Goal: Task Accomplishment & Management: Use online tool/utility

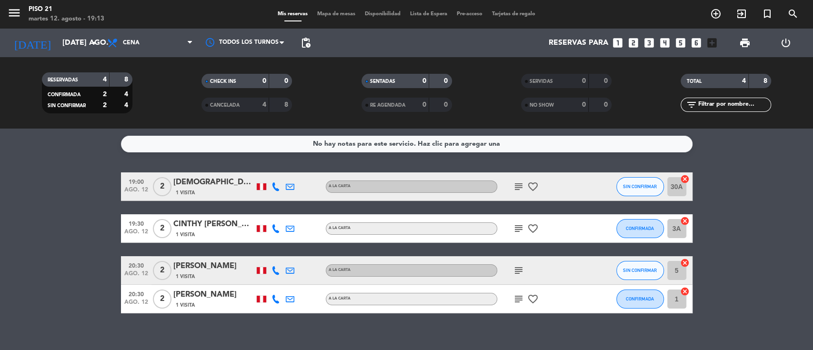
click at [328, 16] on span "Mapa de mesas" at bounding box center [336, 13] width 48 height 5
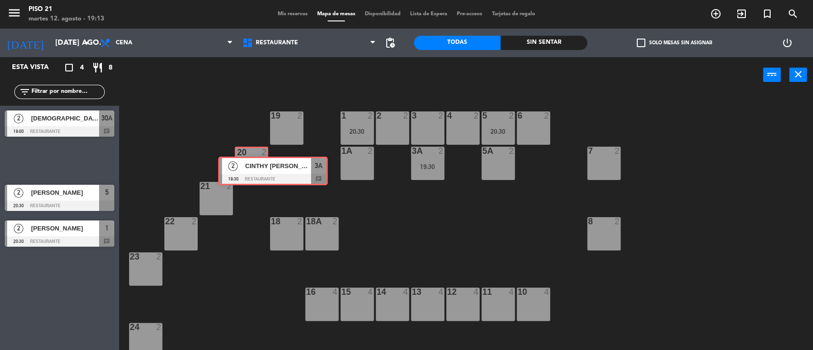
drag, startPoint x: 40, startPoint y: 155, endPoint x: 254, endPoint y: 166, distance: 213.5
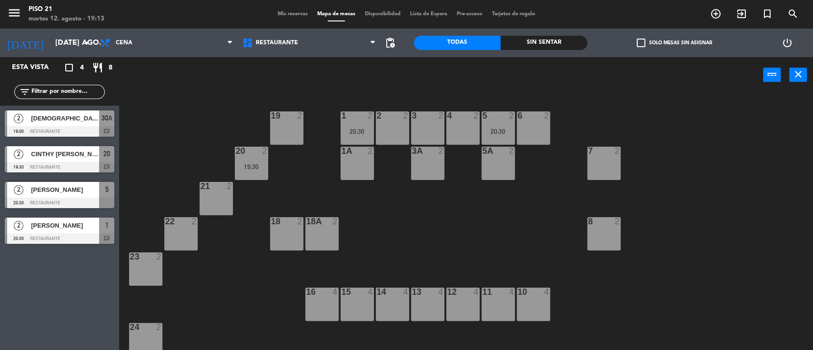
click at [283, 128] on div "19 2" at bounding box center [286, 127] width 33 height 33
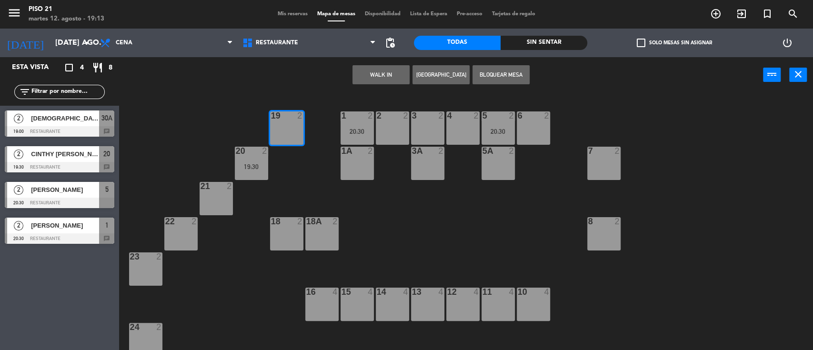
click at [372, 69] on button "WALK IN" at bounding box center [380, 74] width 57 height 19
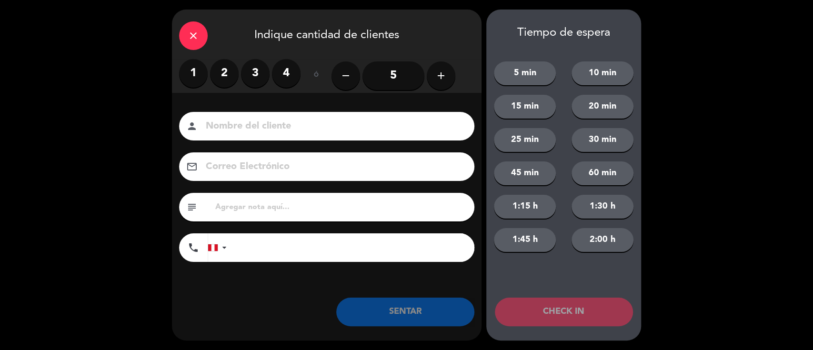
click at [218, 69] on label "2" at bounding box center [224, 73] width 29 height 29
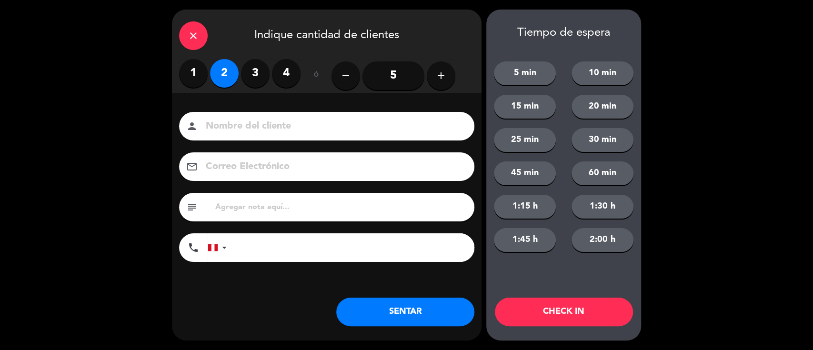
click at [251, 131] on input at bounding box center [333, 126] width 257 height 17
type input "Particular"
click at [428, 324] on button "SENTAR" at bounding box center [405, 312] width 138 height 29
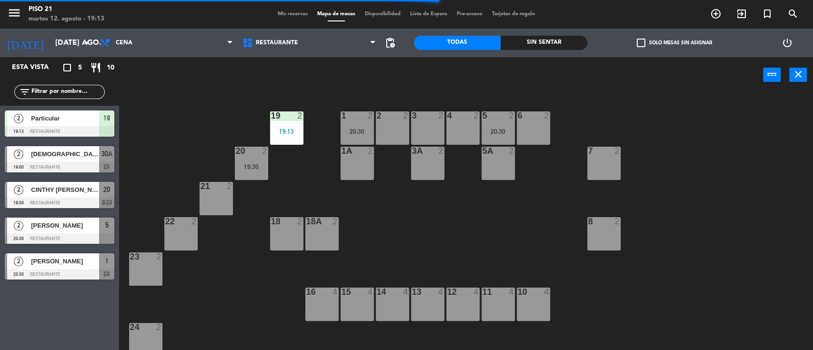
click at [246, 170] on div "20 2 19:30" at bounding box center [251, 163] width 33 height 33
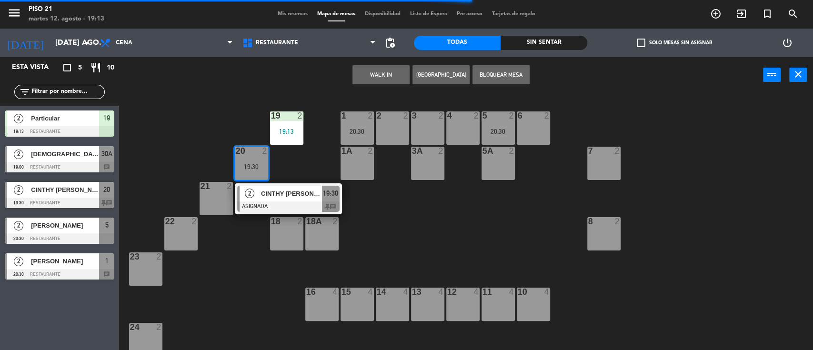
drag, startPoint x: 265, startPoint y: 199, endPoint x: 274, endPoint y: 198, distance: 9.5
click at [265, 198] on div "2 CINTHY [PERSON_NAME] ASIGNADA 19:30 chat" at bounding box center [288, 198] width 121 height 31
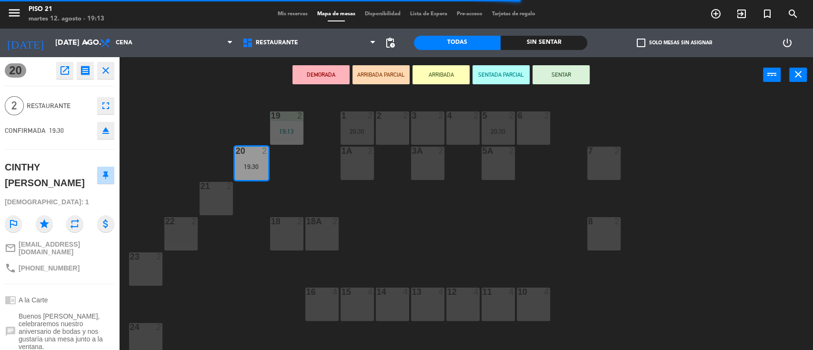
click at [560, 69] on button "SENTAR" at bounding box center [560, 74] width 57 height 19
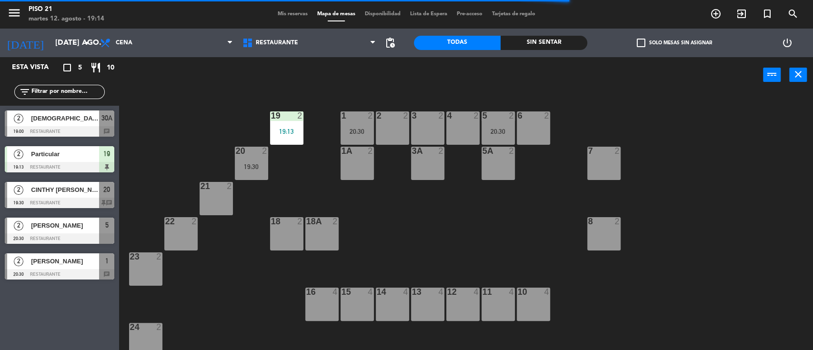
click at [400, 126] on div "2 2" at bounding box center [392, 127] width 33 height 33
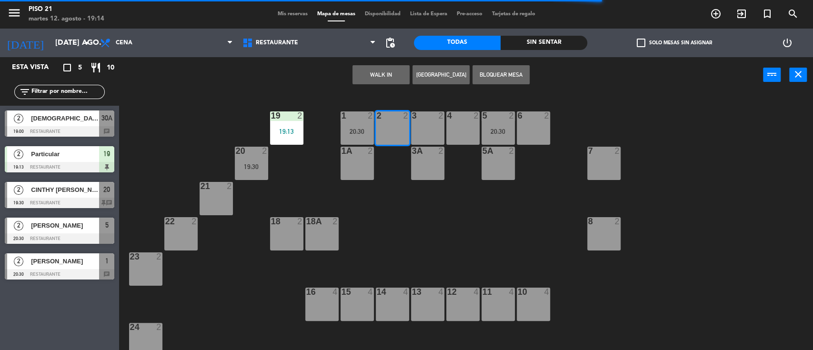
click at [377, 70] on button "WALK IN" at bounding box center [380, 74] width 57 height 19
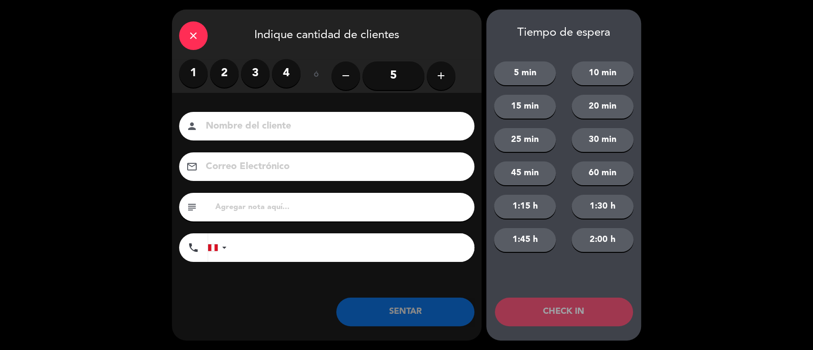
click at [200, 73] on label "1" at bounding box center [193, 73] width 29 height 29
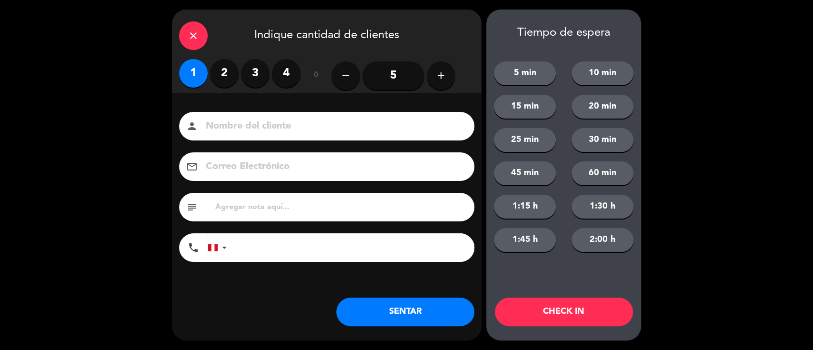
click at [268, 135] on div "person" at bounding box center [326, 126] width 295 height 29
click at [267, 126] on input at bounding box center [333, 126] width 257 height 17
type input "Huesped"
click at [396, 306] on button "SENTAR" at bounding box center [405, 312] width 138 height 29
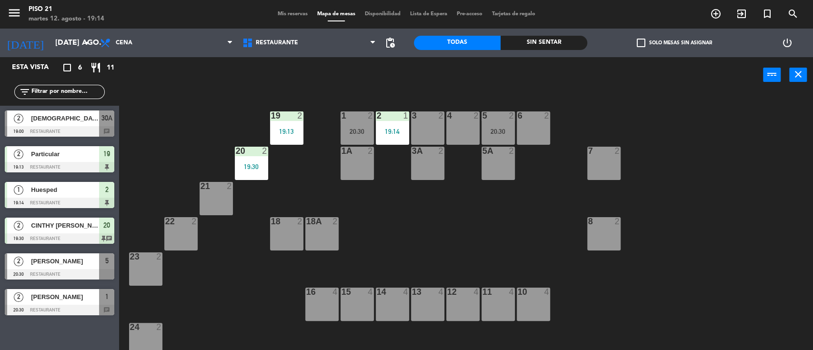
click at [447, 231] on div "19 2 19:13 1 2 20:30 2 1 19:14 3 2 4 2 5 2 20:30 6 2 20 2 19:30 1A 2 3A 2 5A 2 …" at bounding box center [469, 222] width 685 height 257
click at [324, 304] on div "16 4" at bounding box center [321, 304] width 33 height 33
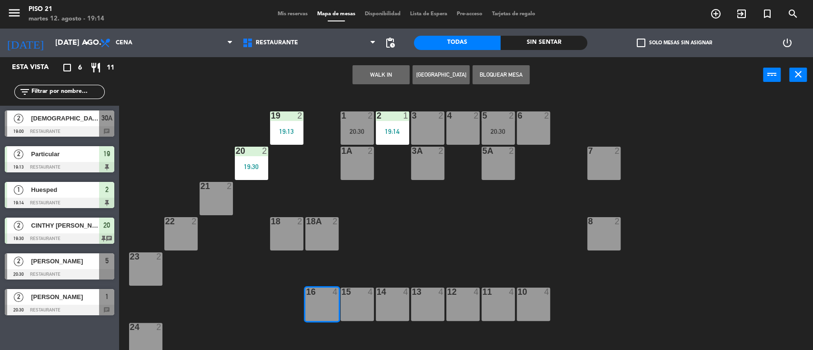
click at [377, 78] on button "WALK IN" at bounding box center [380, 74] width 57 height 19
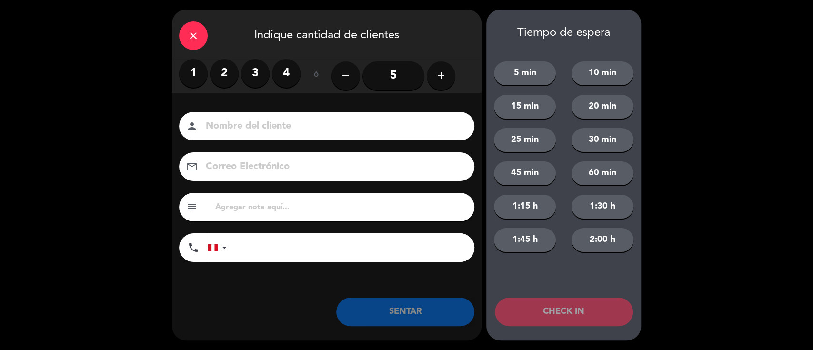
drag, startPoint x: 228, startPoint y: 72, endPoint x: 234, endPoint y: 82, distance: 11.7
click at [228, 71] on label "2" at bounding box center [224, 73] width 29 height 29
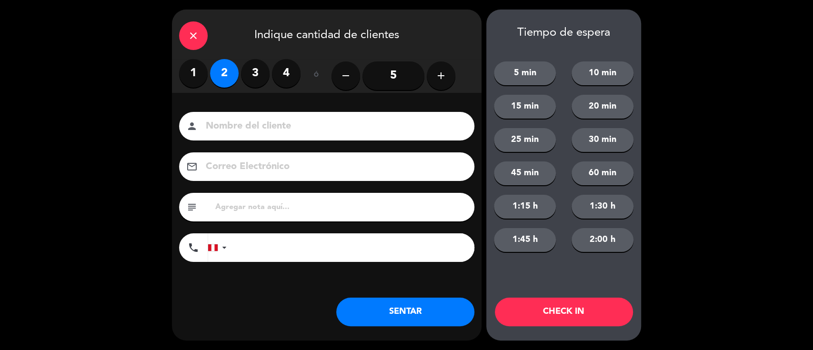
drag, startPoint x: 260, startPoint y: 128, endPoint x: 260, endPoint y: 135, distance: 7.6
click at [260, 128] on input at bounding box center [333, 126] width 257 height 17
type input "Huesped"
click at [371, 316] on button "SENTAR" at bounding box center [405, 312] width 138 height 29
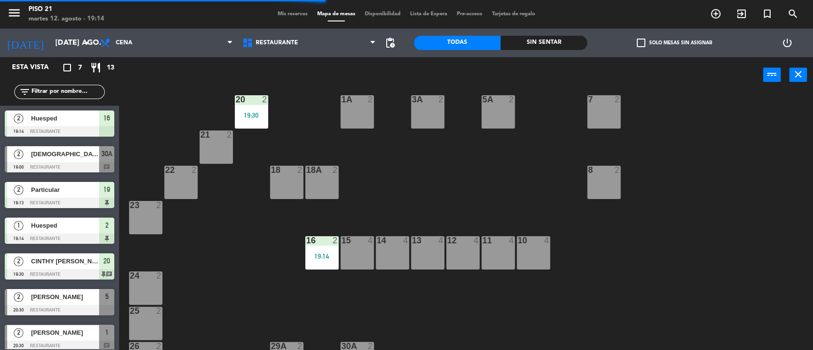
scroll to position [110, 0]
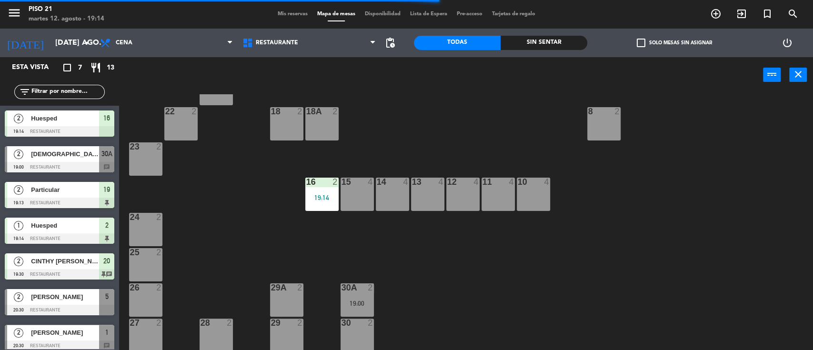
click at [218, 326] on div at bounding box center [216, 322] width 16 height 9
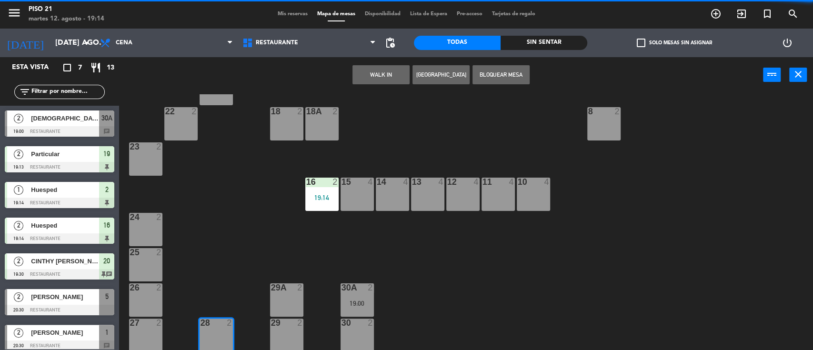
click at [353, 78] on button "WALK IN" at bounding box center [380, 74] width 57 height 19
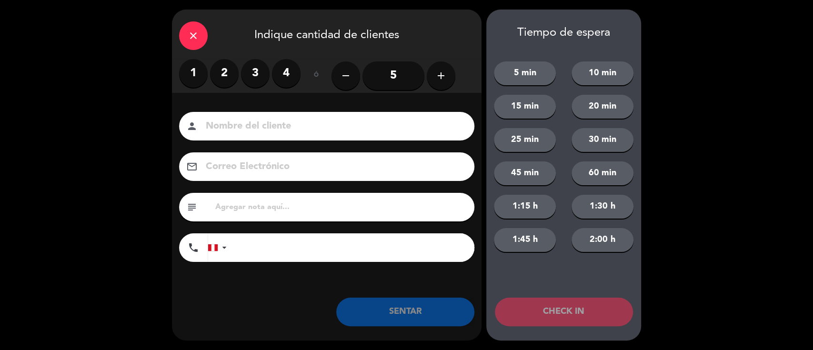
click at [221, 74] on label "2" at bounding box center [224, 73] width 29 height 29
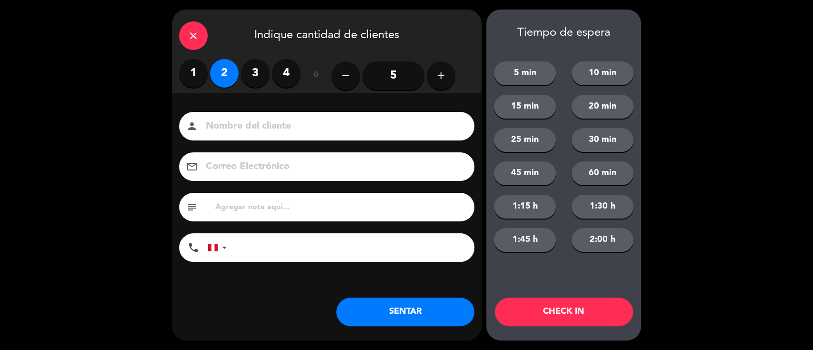
click at [255, 117] on div "person" at bounding box center [326, 126] width 295 height 29
click at [255, 125] on input at bounding box center [333, 126] width 257 height 17
type input "Huesped"
click at [392, 310] on button "SENTAR" at bounding box center [405, 312] width 138 height 29
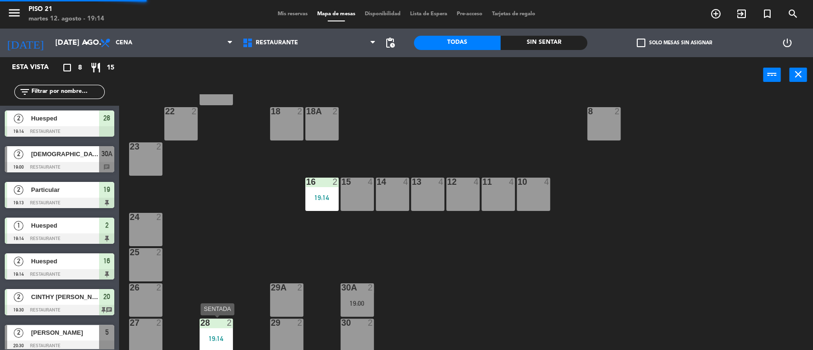
click at [219, 335] on div "19:14" at bounding box center [215, 338] width 33 height 7
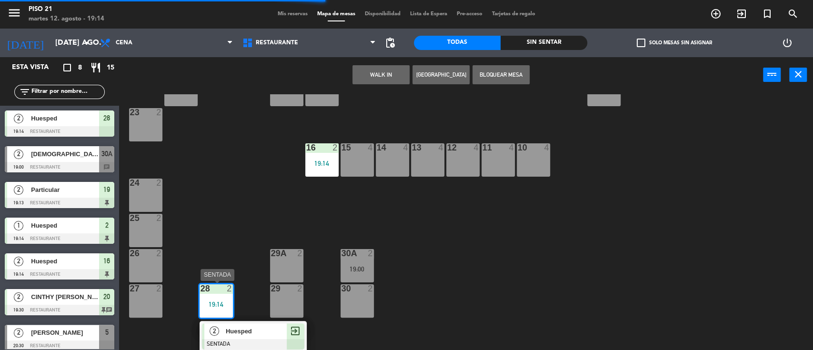
click at [250, 329] on span "Huesped" at bounding box center [256, 331] width 61 height 10
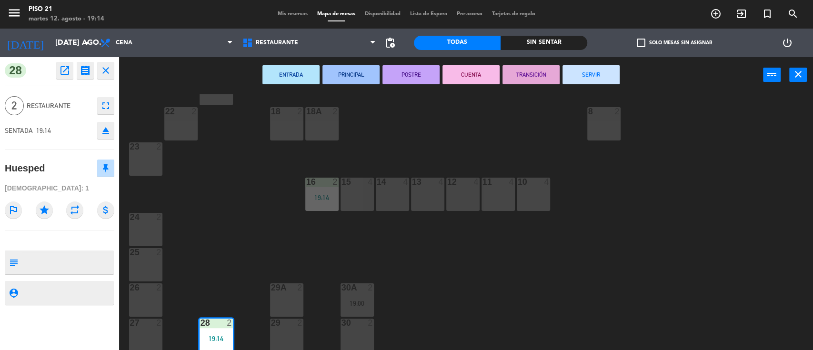
drag, startPoint x: 587, startPoint y: 69, endPoint x: 579, endPoint y: 81, distance: 13.7
click at [586, 70] on button "SERVIR" at bounding box center [590, 74] width 57 height 19
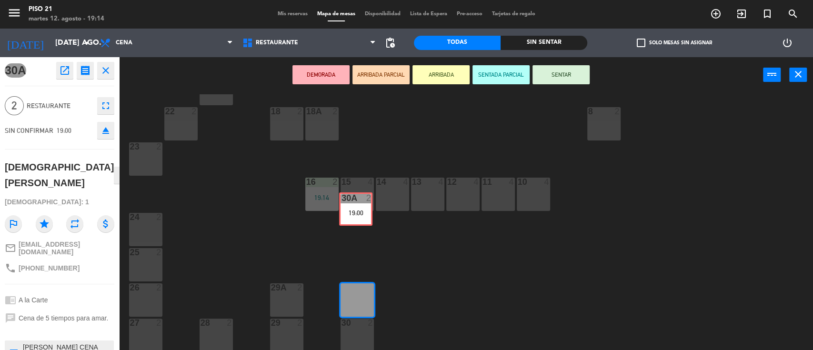
drag, startPoint x: 354, startPoint y: 298, endPoint x: 354, endPoint y: 208, distance: 90.0
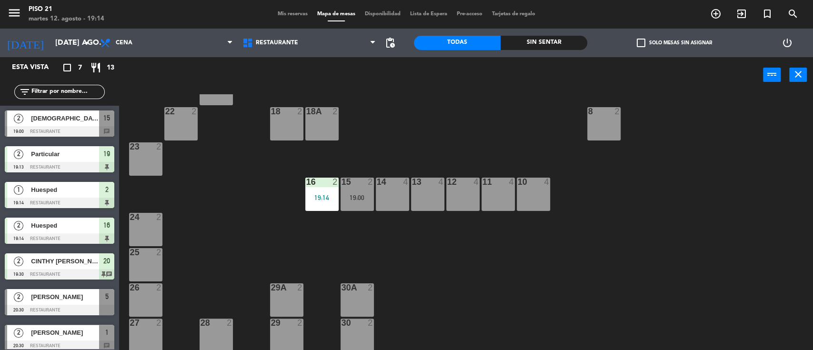
drag, startPoint x: 352, startPoint y: 297, endPoint x: 355, endPoint y: 289, distance: 7.7
click at [352, 295] on div "30A 2" at bounding box center [356, 299] width 33 height 33
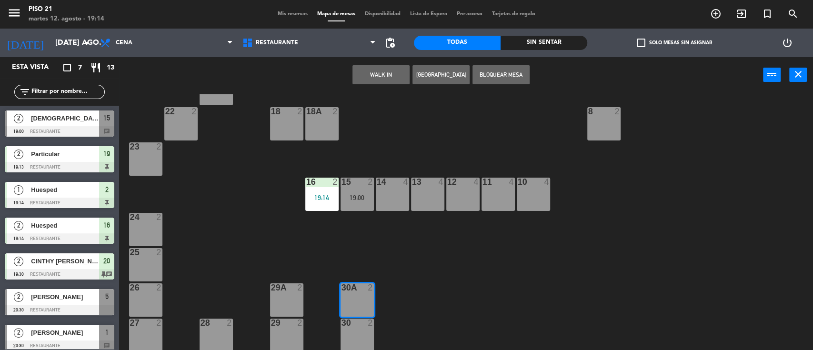
click at [372, 77] on button "WALK IN" at bounding box center [380, 74] width 57 height 19
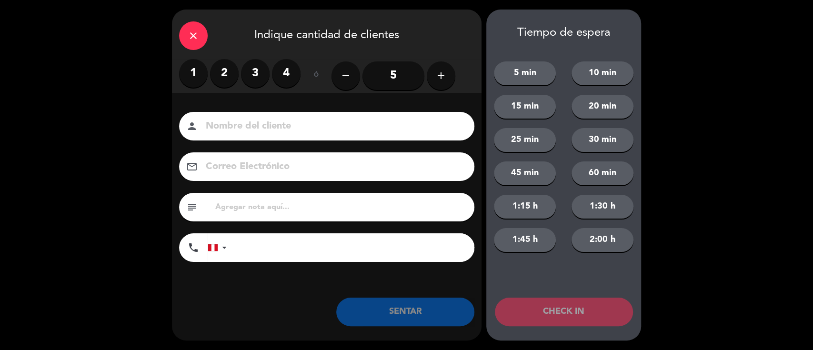
click at [281, 79] on label "4" at bounding box center [286, 73] width 29 height 29
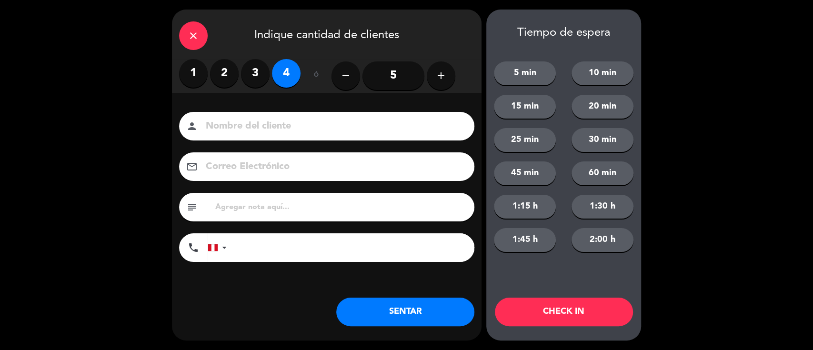
click at [274, 124] on input at bounding box center [333, 126] width 257 height 17
type input "Particular"
click at [371, 299] on button "SENTAR" at bounding box center [405, 312] width 138 height 29
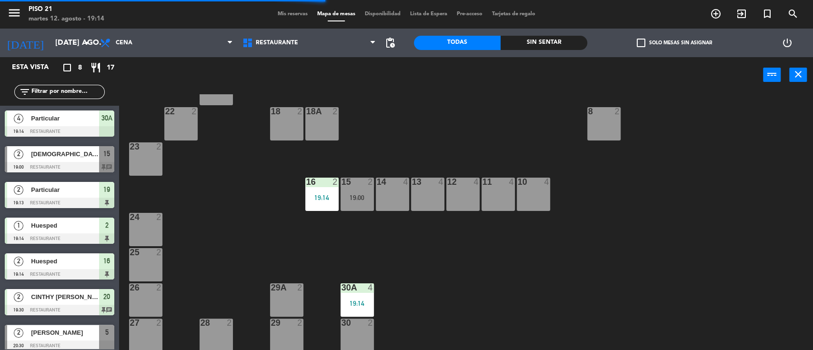
click at [150, 305] on div "26 2" at bounding box center [145, 299] width 33 height 33
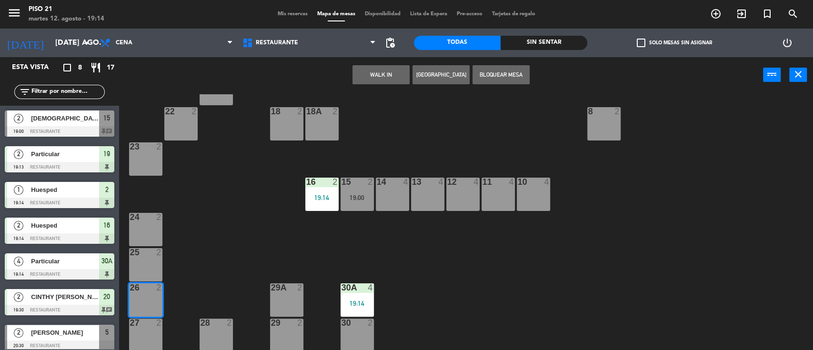
click at [381, 70] on button "WALK IN" at bounding box center [380, 74] width 57 height 19
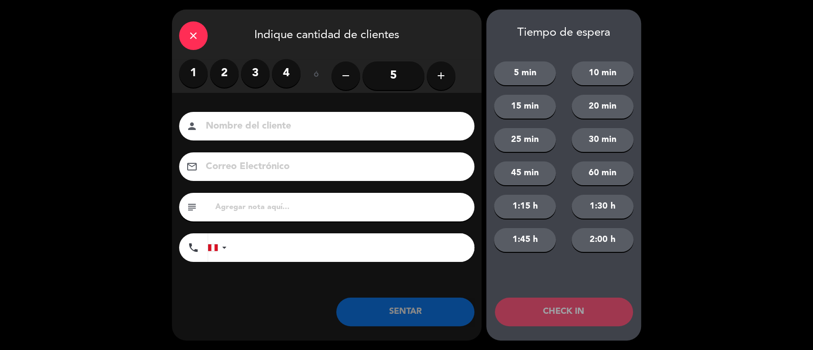
click at [240, 123] on input at bounding box center [333, 126] width 257 height 17
drag, startPoint x: 186, startPoint y: 71, endPoint x: 217, endPoint y: 102, distance: 43.8
click at [187, 71] on label "1" at bounding box center [193, 73] width 29 height 29
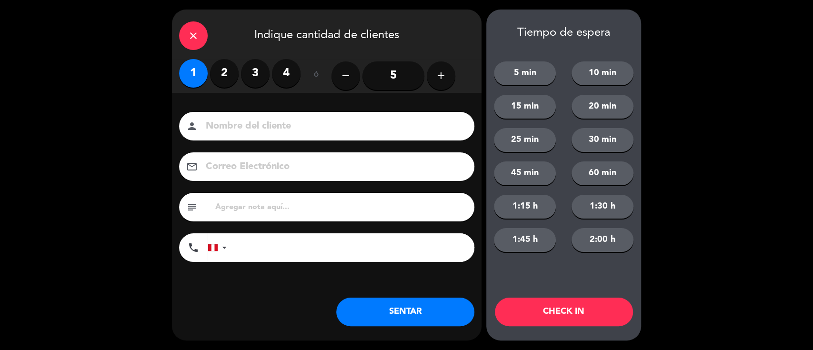
click at [232, 132] on input at bounding box center [333, 126] width 257 height 17
type input "Particular"
click at [389, 299] on button "SENTAR" at bounding box center [405, 312] width 138 height 29
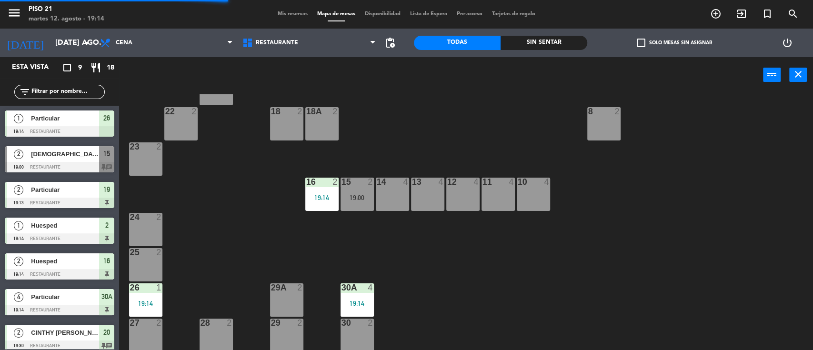
click at [149, 258] on div "25 2" at bounding box center [145, 264] width 33 height 33
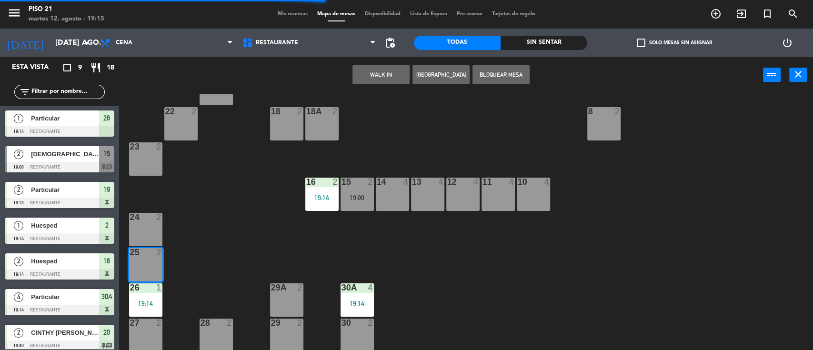
click at [377, 68] on button "WALK IN" at bounding box center [380, 74] width 57 height 19
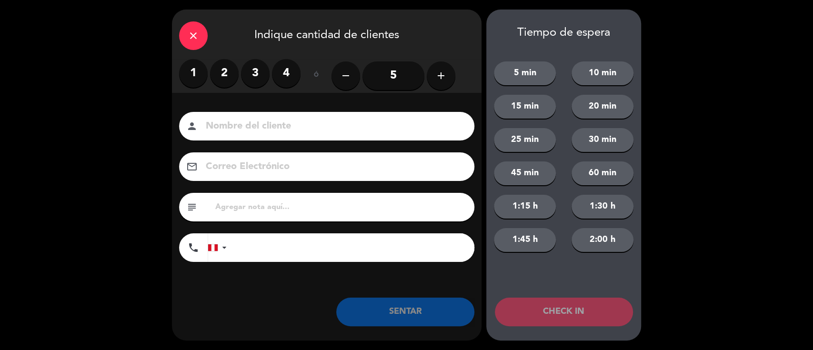
click at [225, 71] on label "2" at bounding box center [224, 73] width 29 height 29
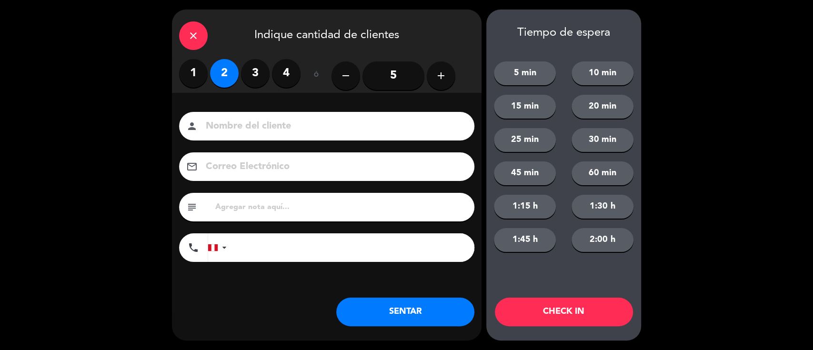
click at [243, 125] on input at bounding box center [333, 126] width 257 height 17
type input "Particular"
click at [404, 312] on button "SENTAR" at bounding box center [405, 312] width 138 height 29
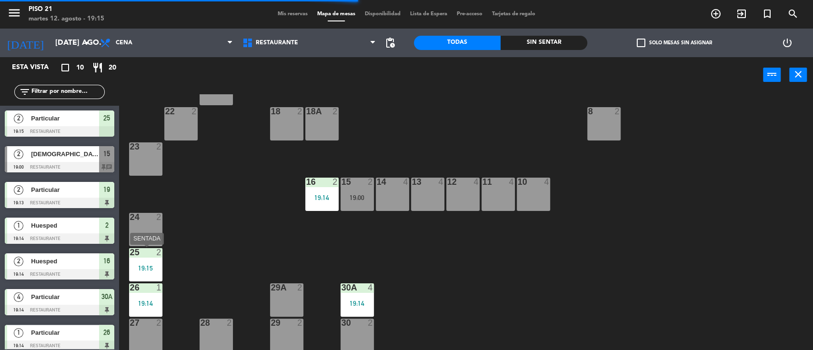
click at [149, 261] on div "25 2 19:15" at bounding box center [145, 264] width 33 height 33
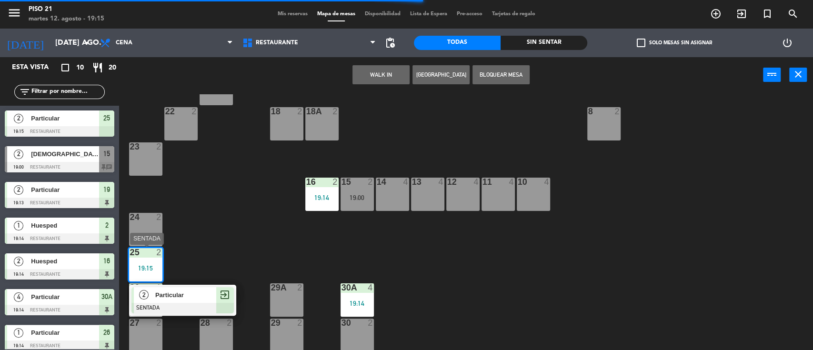
click at [198, 295] on div "2 Particular SENTADA exit_to_app" at bounding box center [182, 300] width 121 height 31
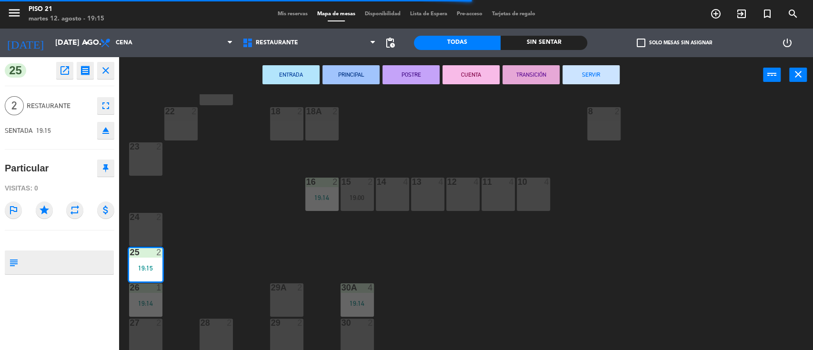
click at [588, 80] on button "SERVIR" at bounding box center [590, 74] width 57 height 19
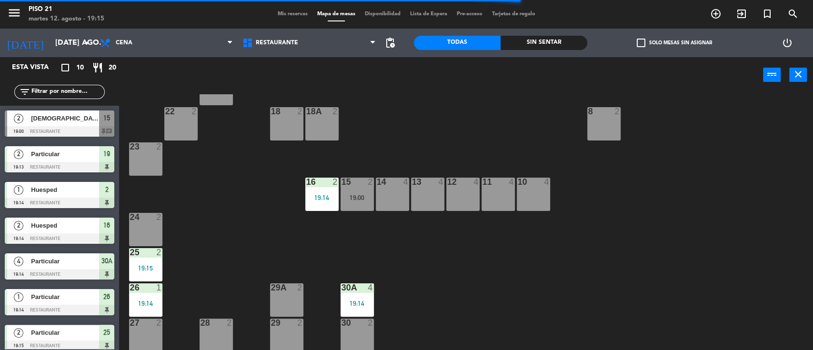
click at [252, 209] on div "19 2 19:13 1 2 20:30 2 1 19:14 3 2 4 2 5 2 20:30 6 2 20 2 19:30 1A 2 3A 2 5A 2 …" at bounding box center [469, 222] width 685 height 257
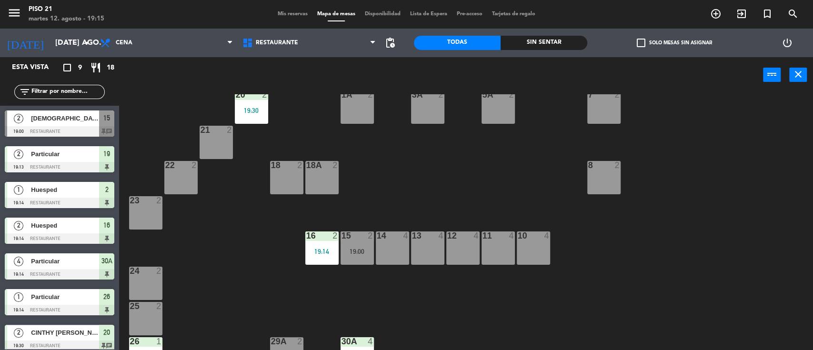
scroll to position [0, 0]
